Goal: Find specific page/section: Find specific page/section

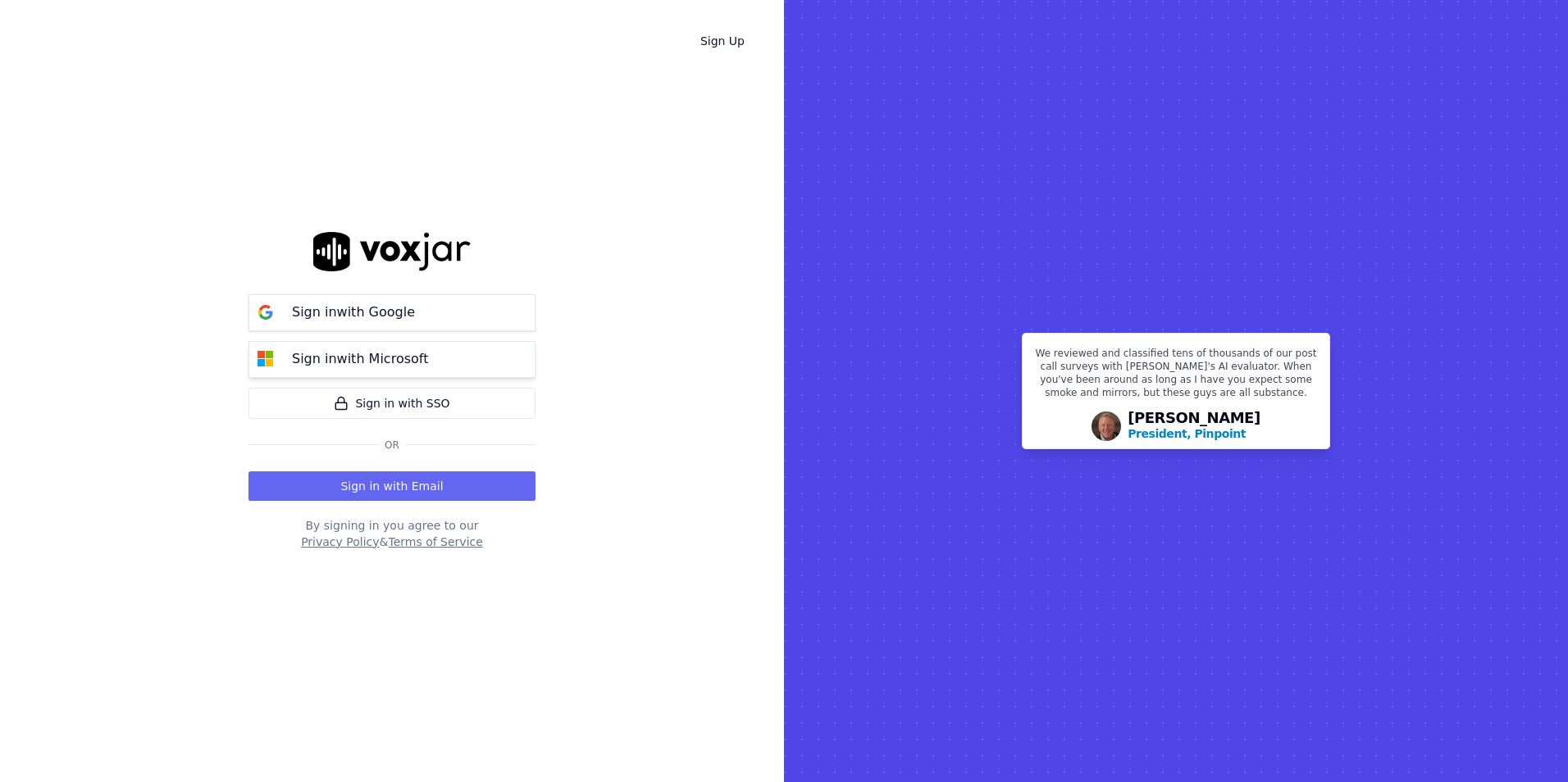
click at [362, 349] on p "Sign in with Microsoft" at bounding box center [360, 358] width 136 height 19
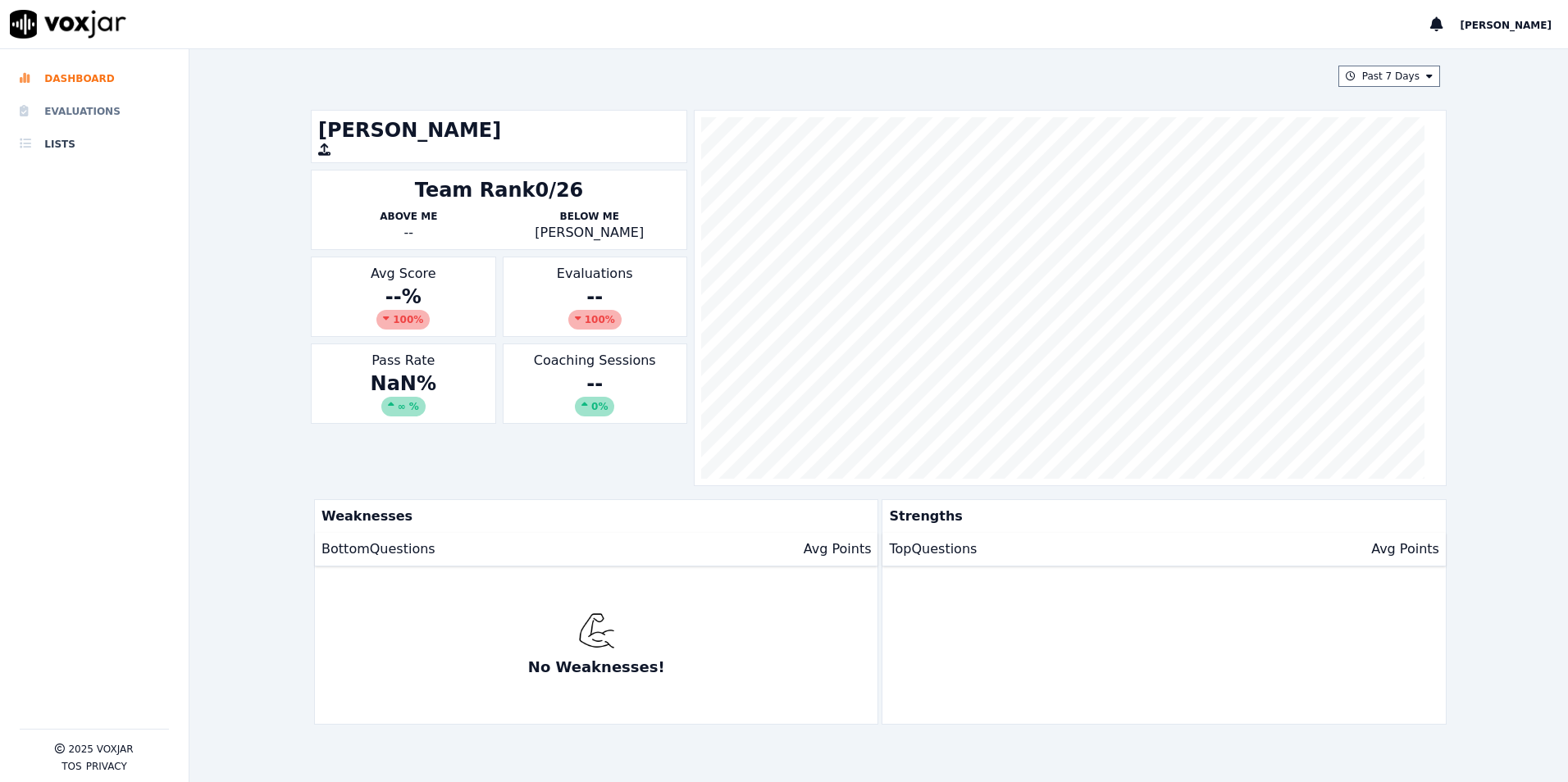
click at [83, 101] on li "Evaluations" at bounding box center [93, 111] width 149 height 33
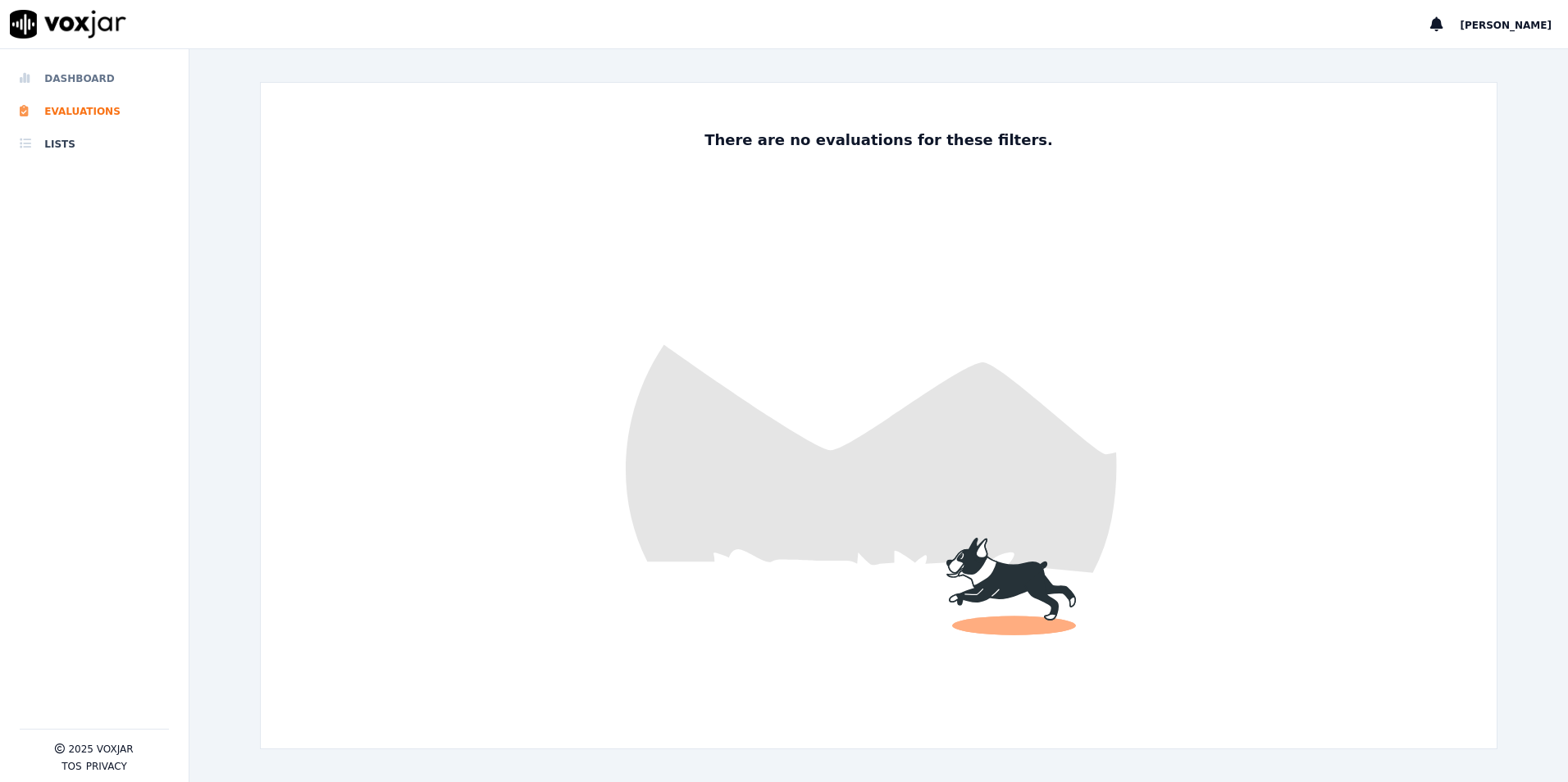
click at [87, 75] on li "Dashboard" at bounding box center [93, 78] width 149 height 33
